Goal: Task Accomplishment & Management: Use online tool/utility

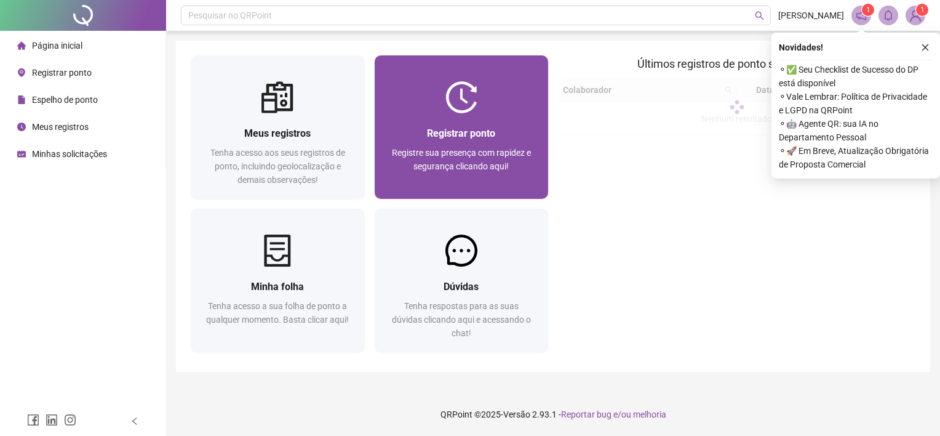
click at [436, 161] on span "Registre sua presença com rapidez e segurança clicando aqui!" at bounding box center [461, 159] width 139 height 23
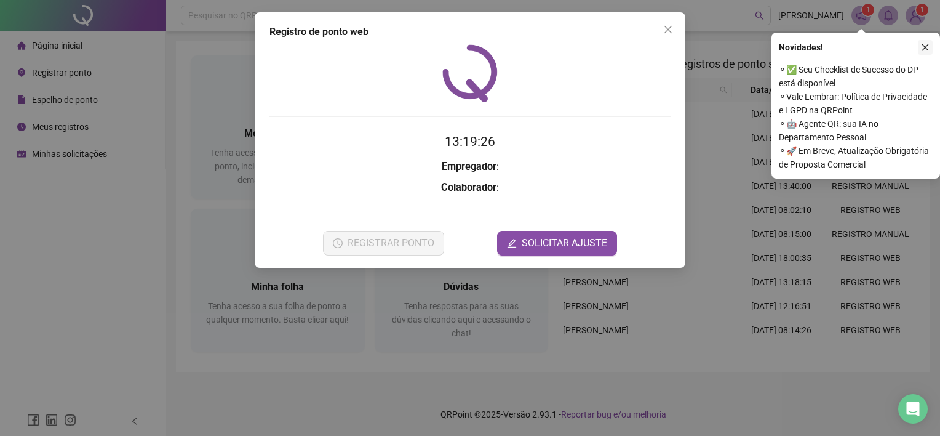
click at [924, 49] on icon "close" at bounding box center [925, 47] width 7 height 7
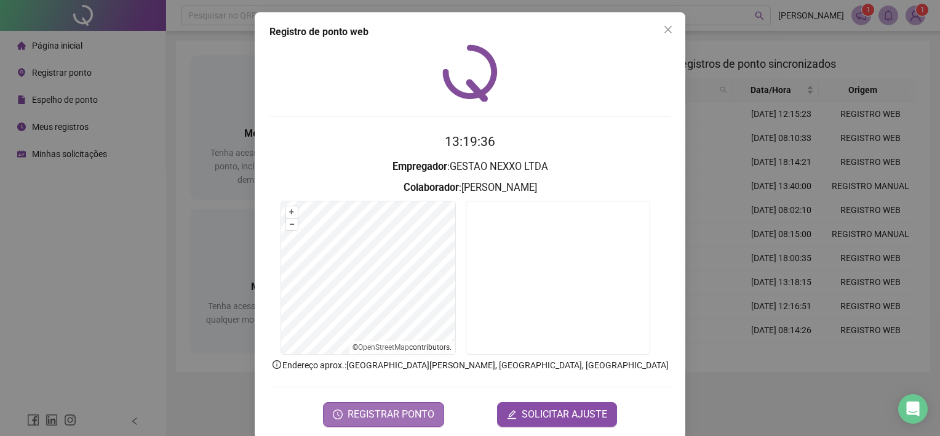
click at [387, 420] on span "REGISTRAR PONTO" at bounding box center [391, 414] width 87 height 15
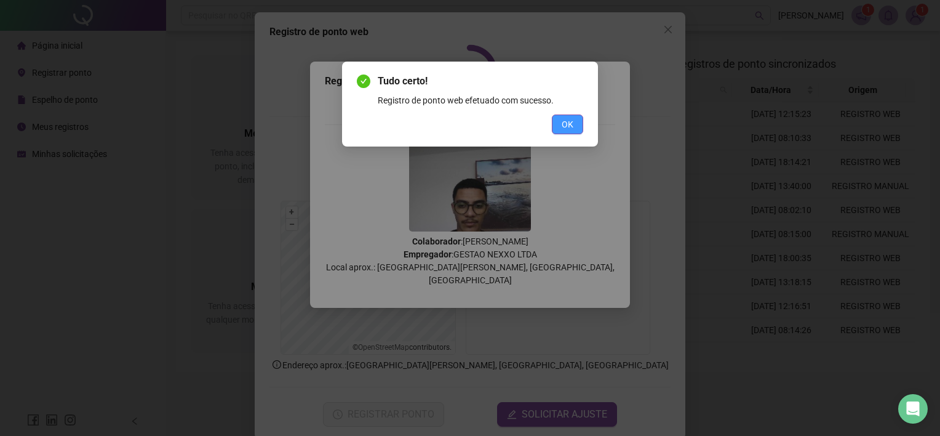
click at [581, 123] on button "OK" at bounding box center [567, 124] width 31 height 20
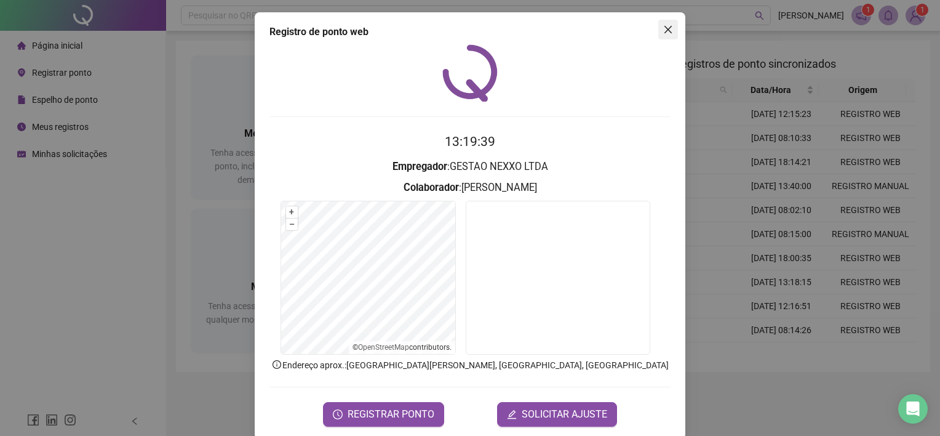
click at [664, 30] on icon "close" at bounding box center [667, 29] width 7 height 7
